Goal: Use online tool/utility: Utilize a website feature to perform a specific function

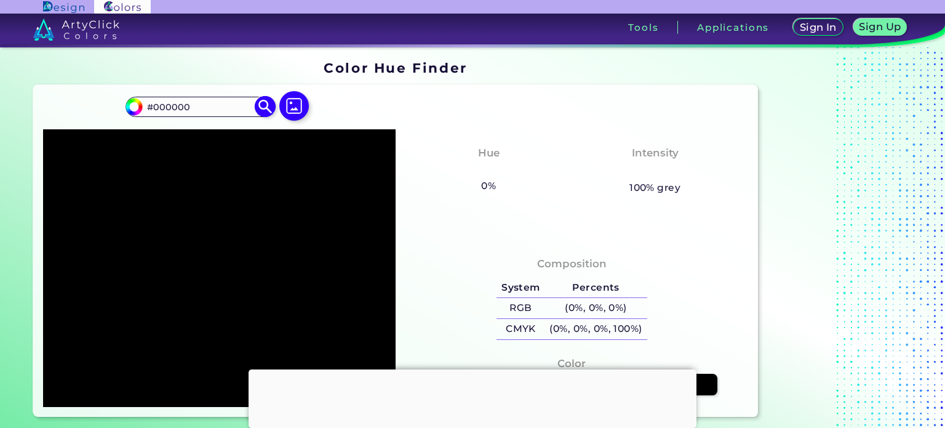
click at [208, 114] on input "#000000" at bounding box center [200, 106] width 114 height 17
paste input "D4C747"
type input "D4C747"
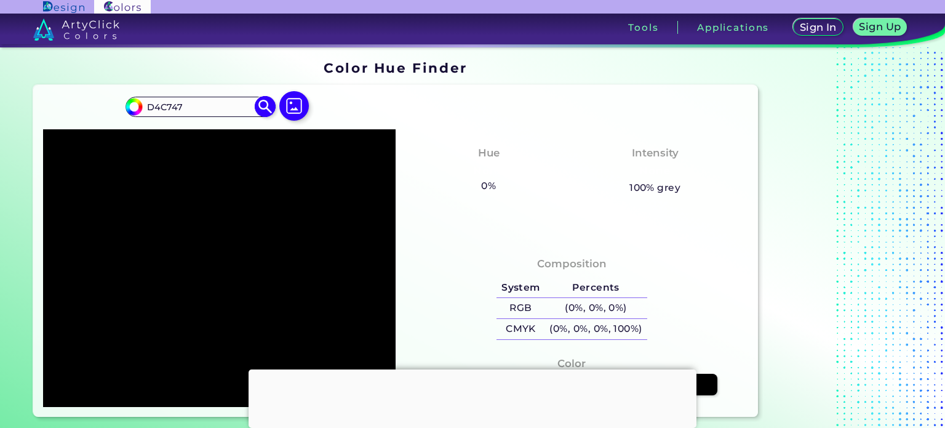
click at [266, 108] on img at bounding box center [266, 107] width 22 height 22
type input "#d4c747"
type input "#D4C747"
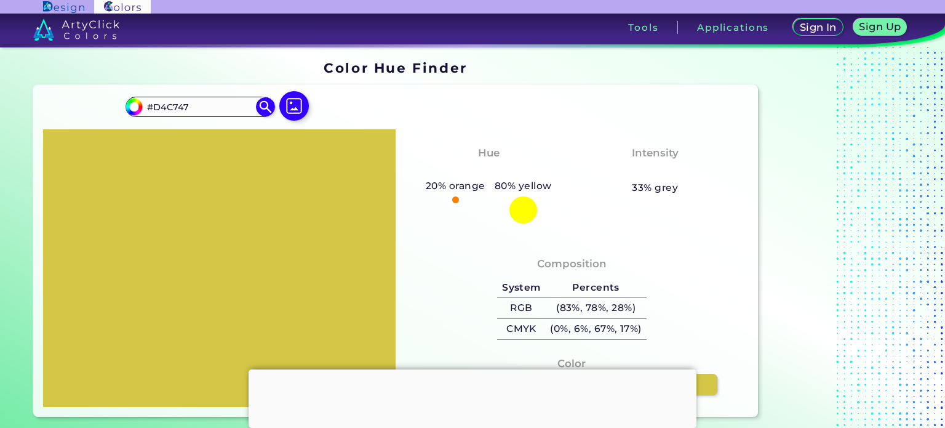
click at [471, 369] on div at bounding box center [473, 369] width 448 height 0
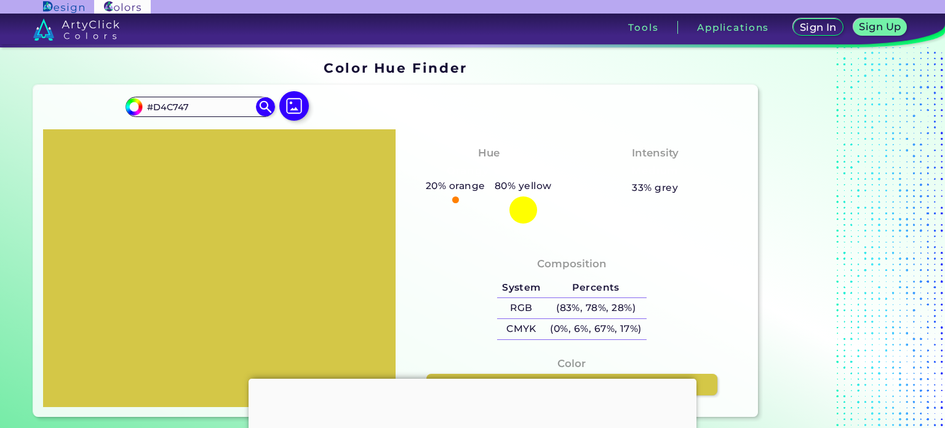
click at [455, 358] on div "Color #D4C747" at bounding box center [572, 385] width 333 height 71
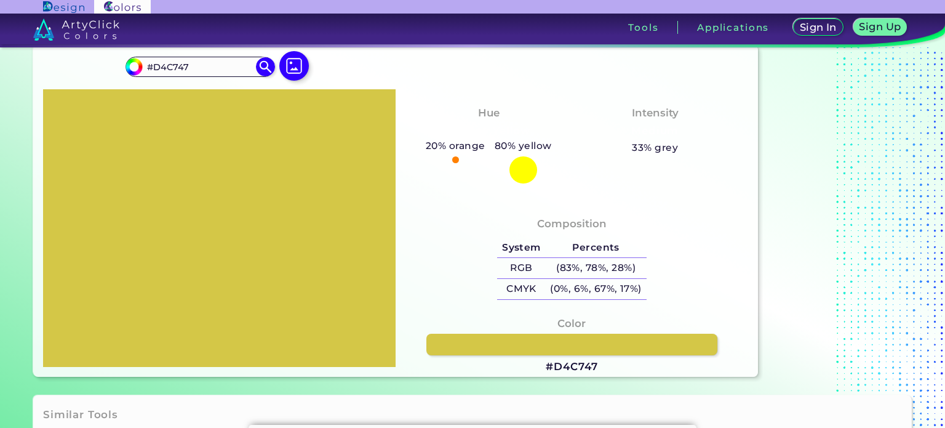
scroll to position [62, 0]
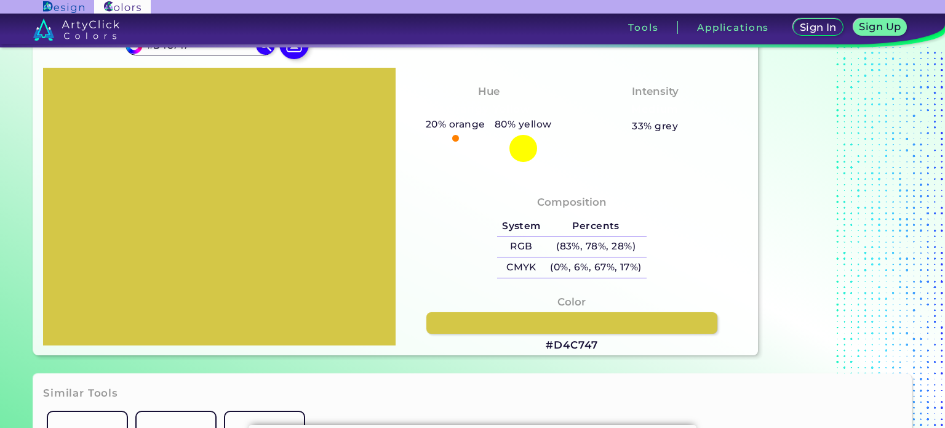
click at [552, 344] on h3 "#D4C747" at bounding box center [572, 345] width 52 height 15
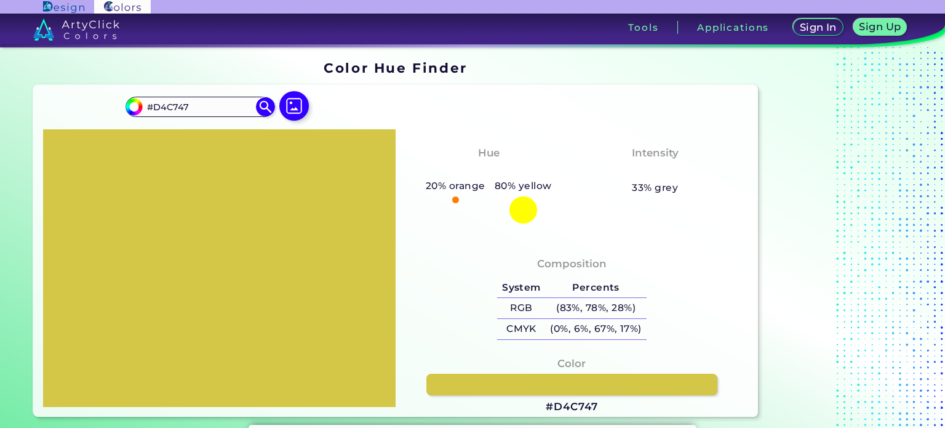
click at [510, 228] on div "Hue Orangy Yellow 20% orange 80% yellow" at bounding box center [489, 184] width 166 height 90
click at [450, 210] on div "20% orange 80% yellow" at bounding box center [488, 201] width 135 height 46
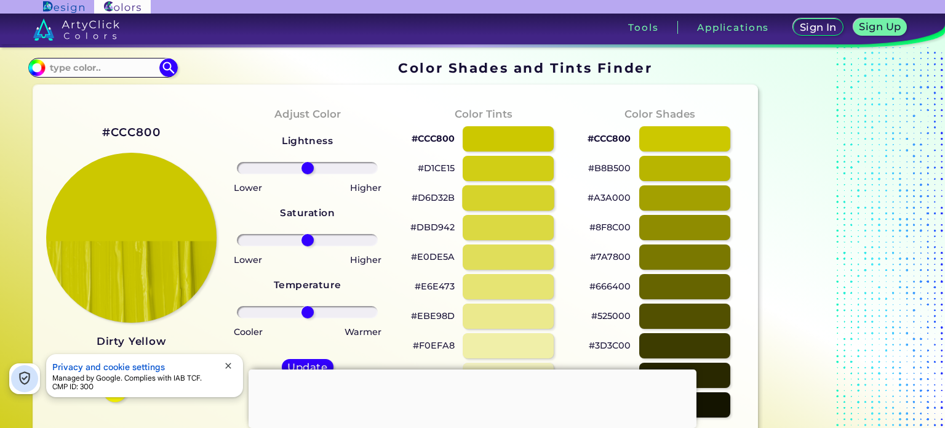
click at [517, 194] on div at bounding box center [508, 197] width 92 height 25
type input "#d6d32b"
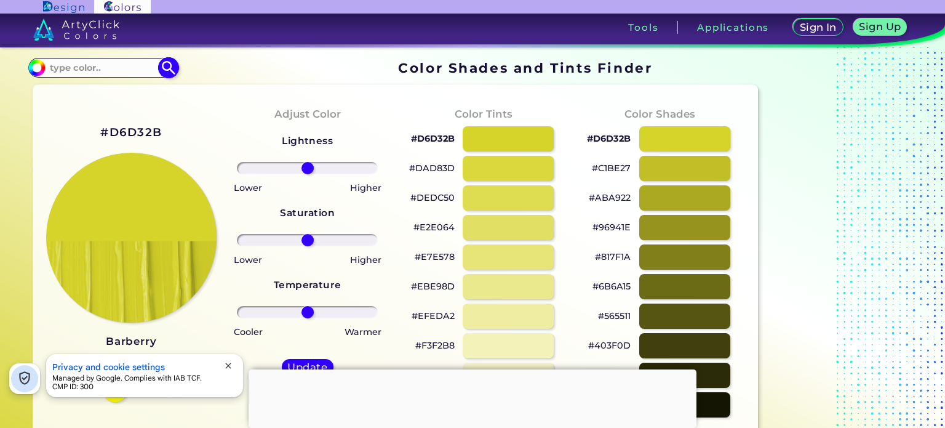
click at [106, 72] on input at bounding box center [103, 67] width 114 height 17
paste input "77AEE7"
type input "77AEE7"
click at [167, 66] on img at bounding box center [169, 68] width 22 height 22
type input "#000000"
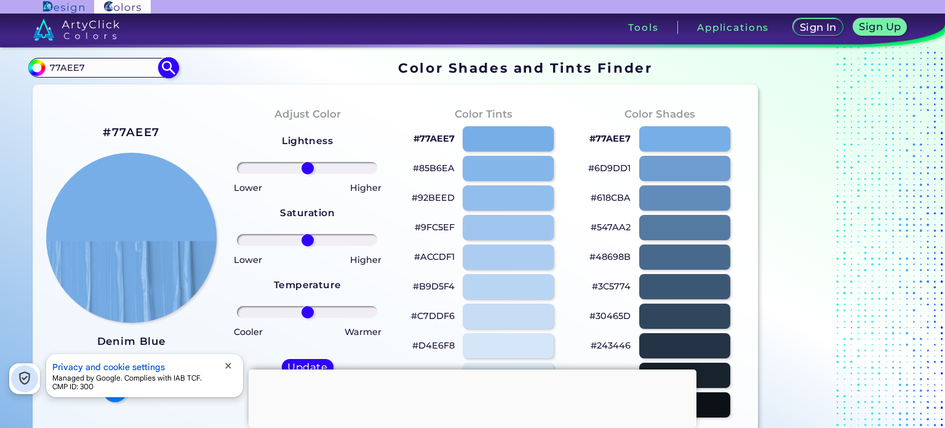
click at [110, 65] on input "77AEE7" at bounding box center [103, 67] width 114 height 17
paste input "4689DA"
type input "4689DA"
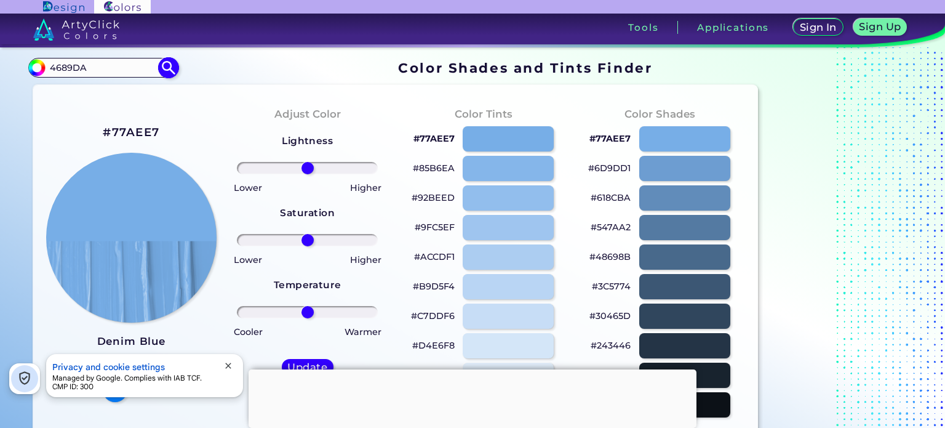
click at [170, 73] on img at bounding box center [169, 68] width 22 height 22
type input "#000000"
